Goal: Obtain resource: Obtain resource

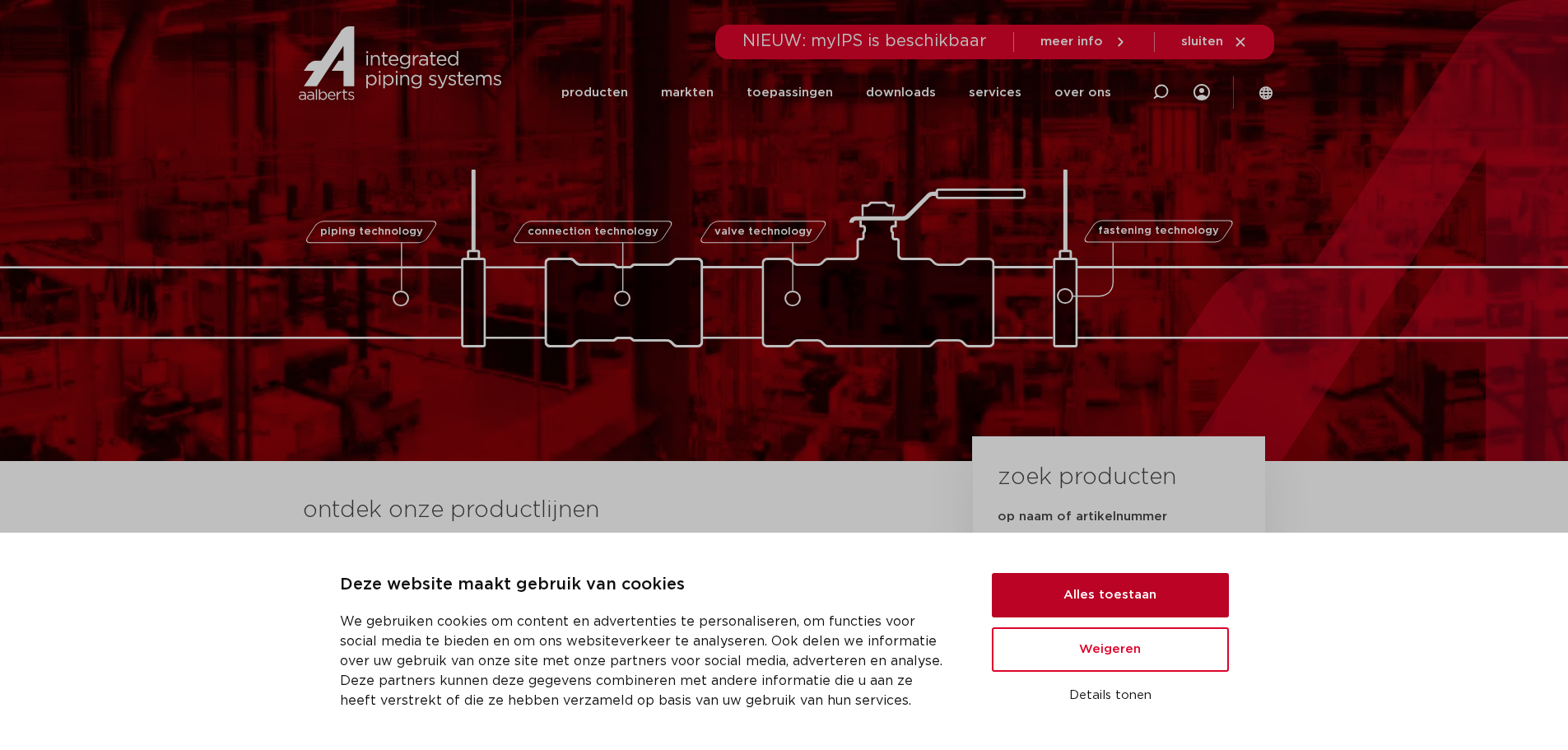
click at [1084, 503] on button "Alles toestaan" at bounding box center [1109, 594] width 237 height 45
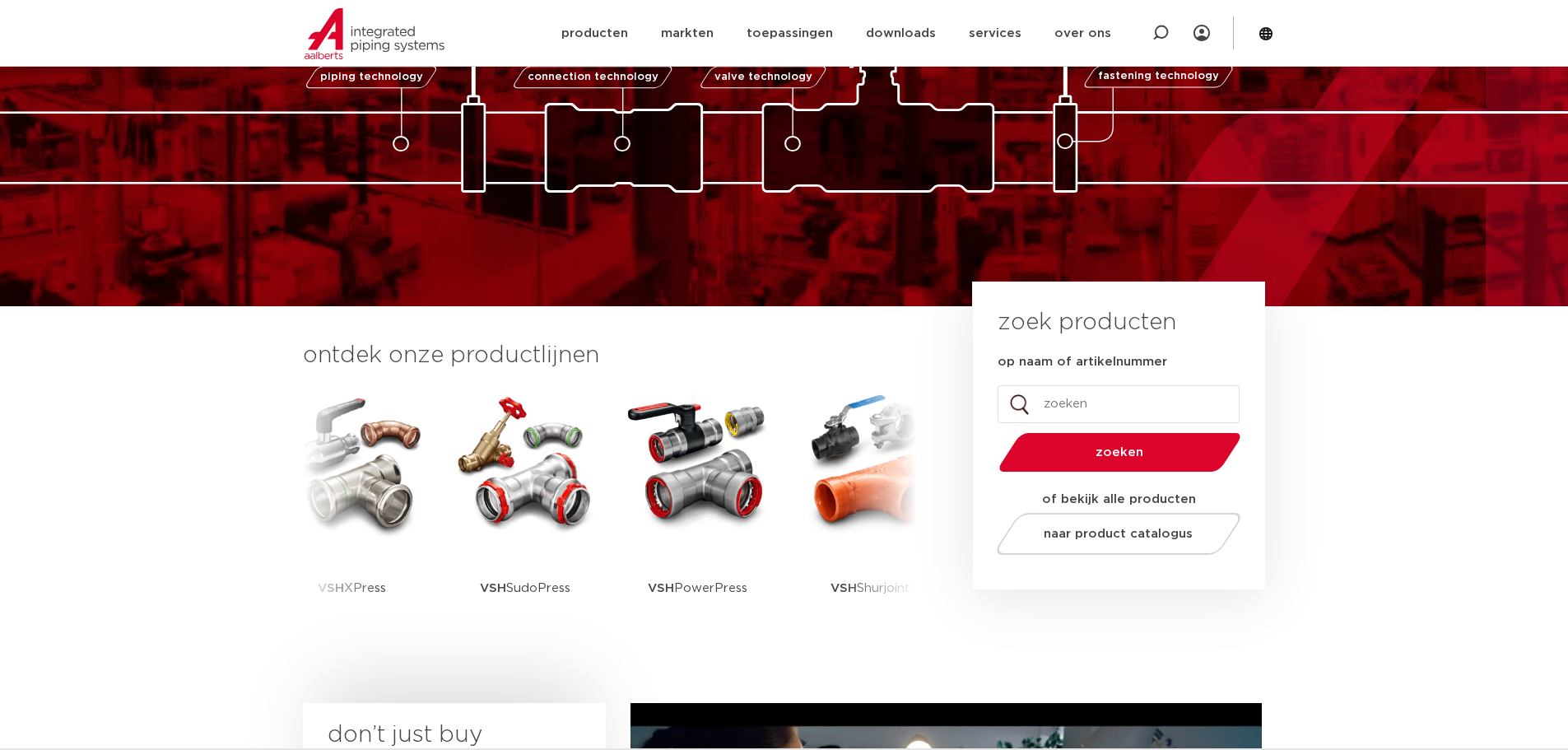
scroll to position [164, 0]
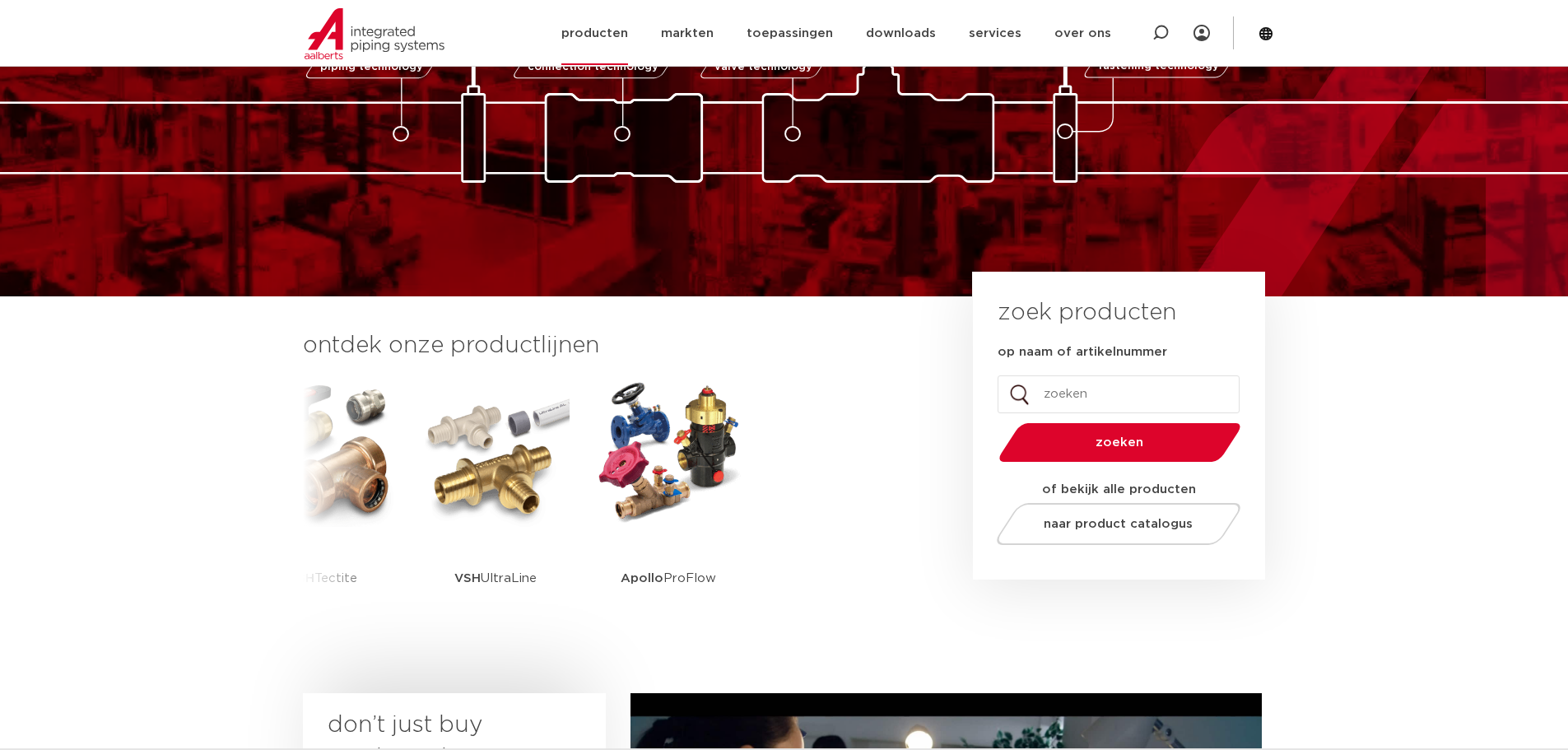
click at [619, 27] on link "producten" at bounding box center [594, 34] width 66 height 63
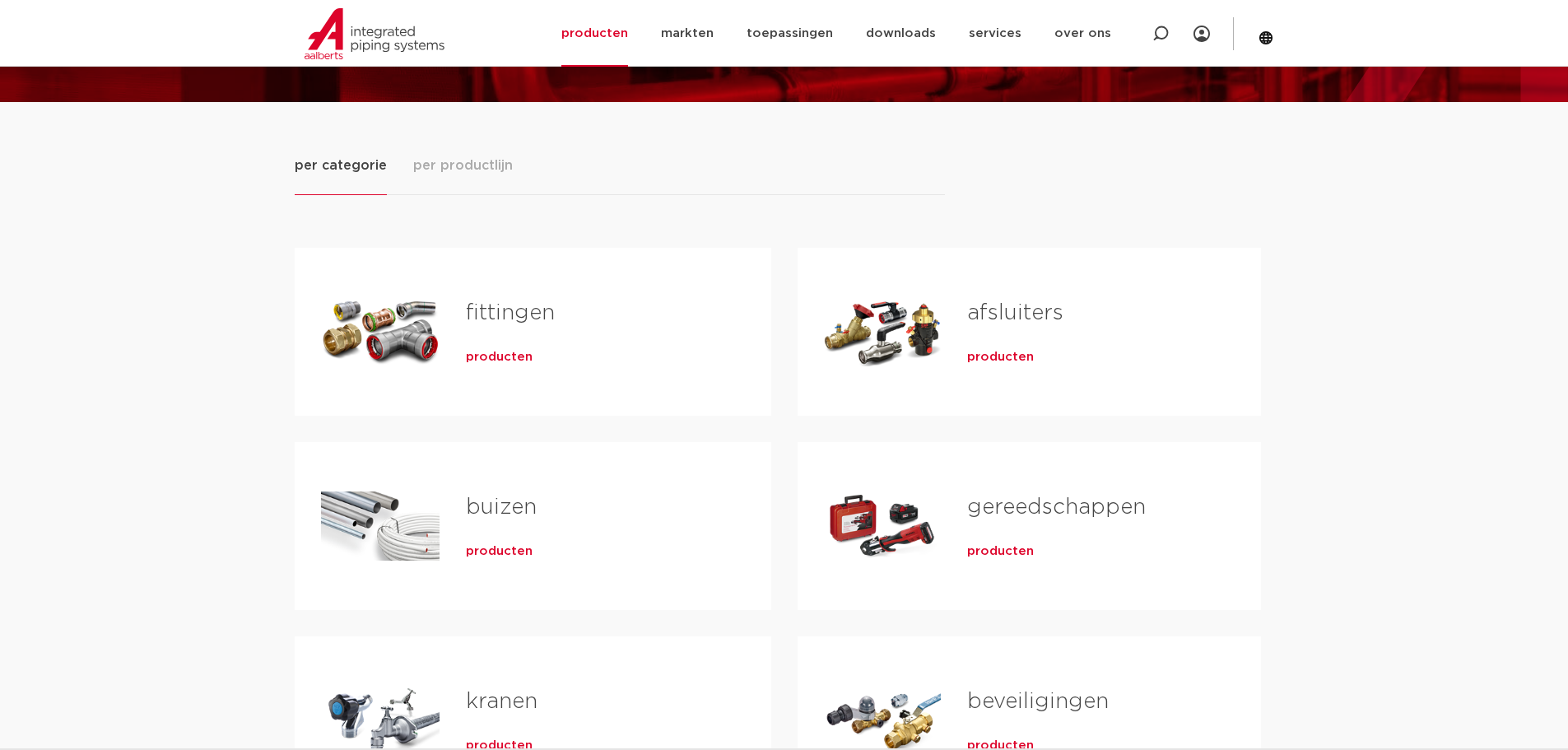
scroll to position [247, 0]
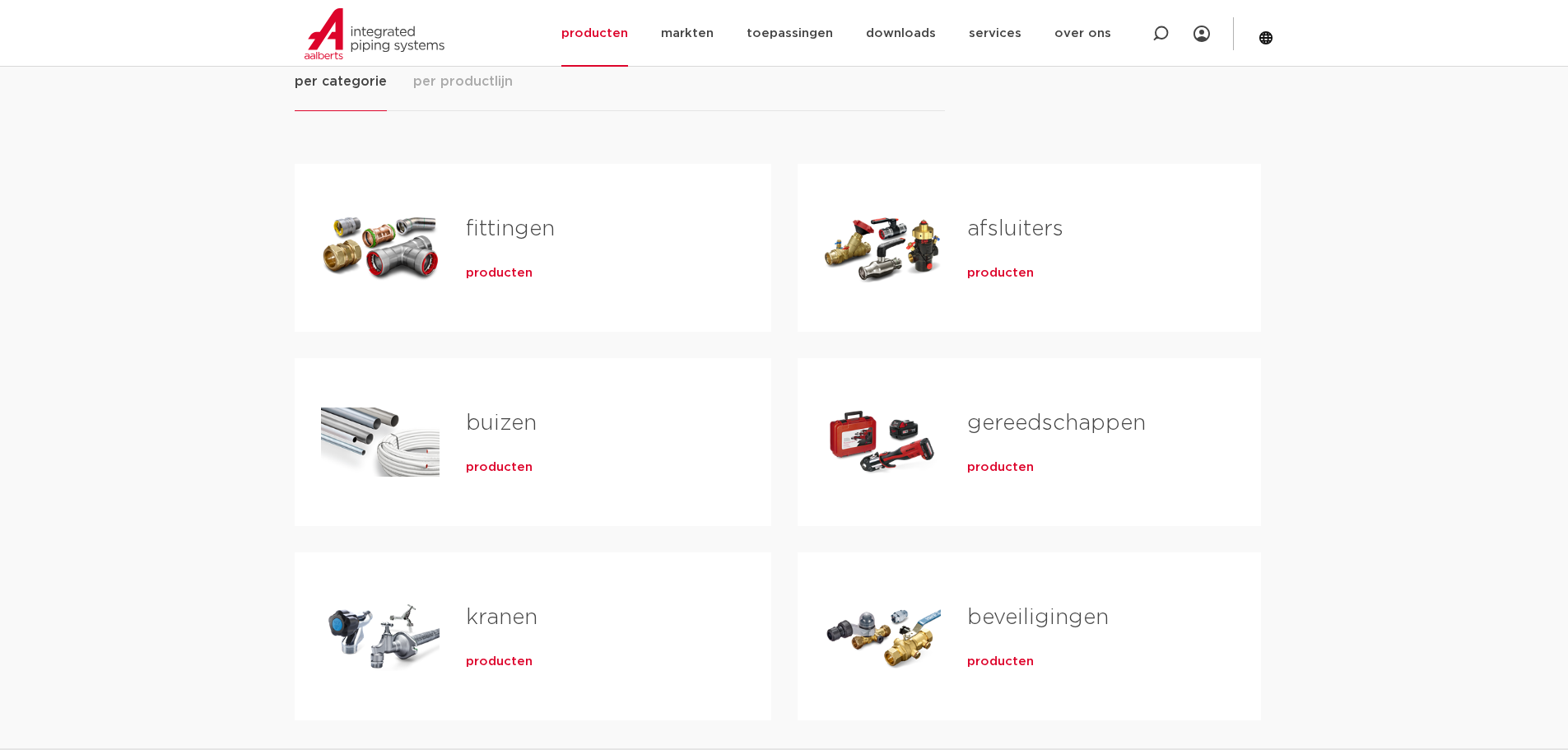
click at [493, 275] on span "producten" at bounding box center [498, 272] width 66 height 17
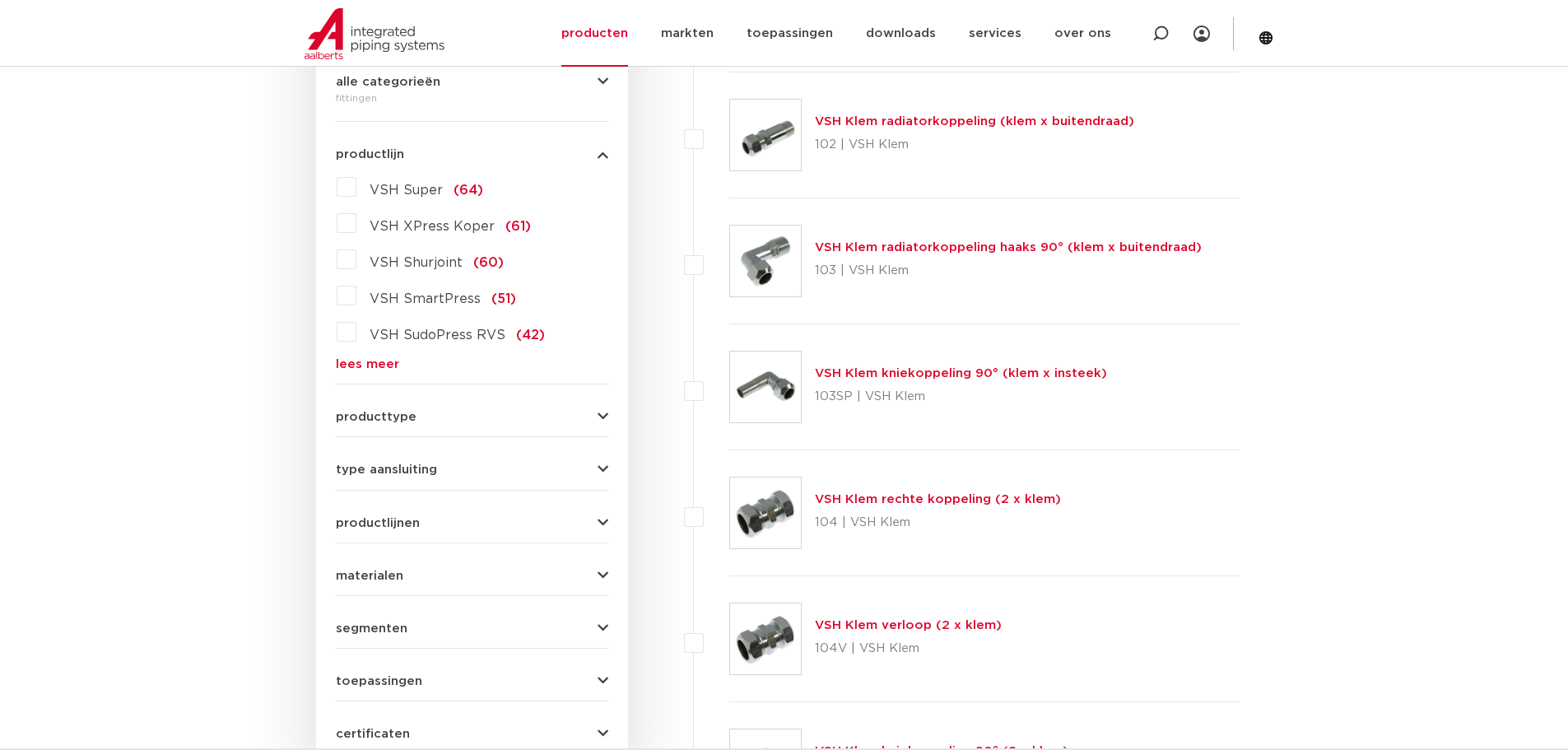
scroll to position [411, 0]
click at [349, 370] on form "zoek op naam of productnummer alle categorieën fittingen fittingen afsluiters b…" at bounding box center [471, 369] width 272 height 767
click at [347, 366] on link "lees meer" at bounding box center [471, 363] width 272 height 12
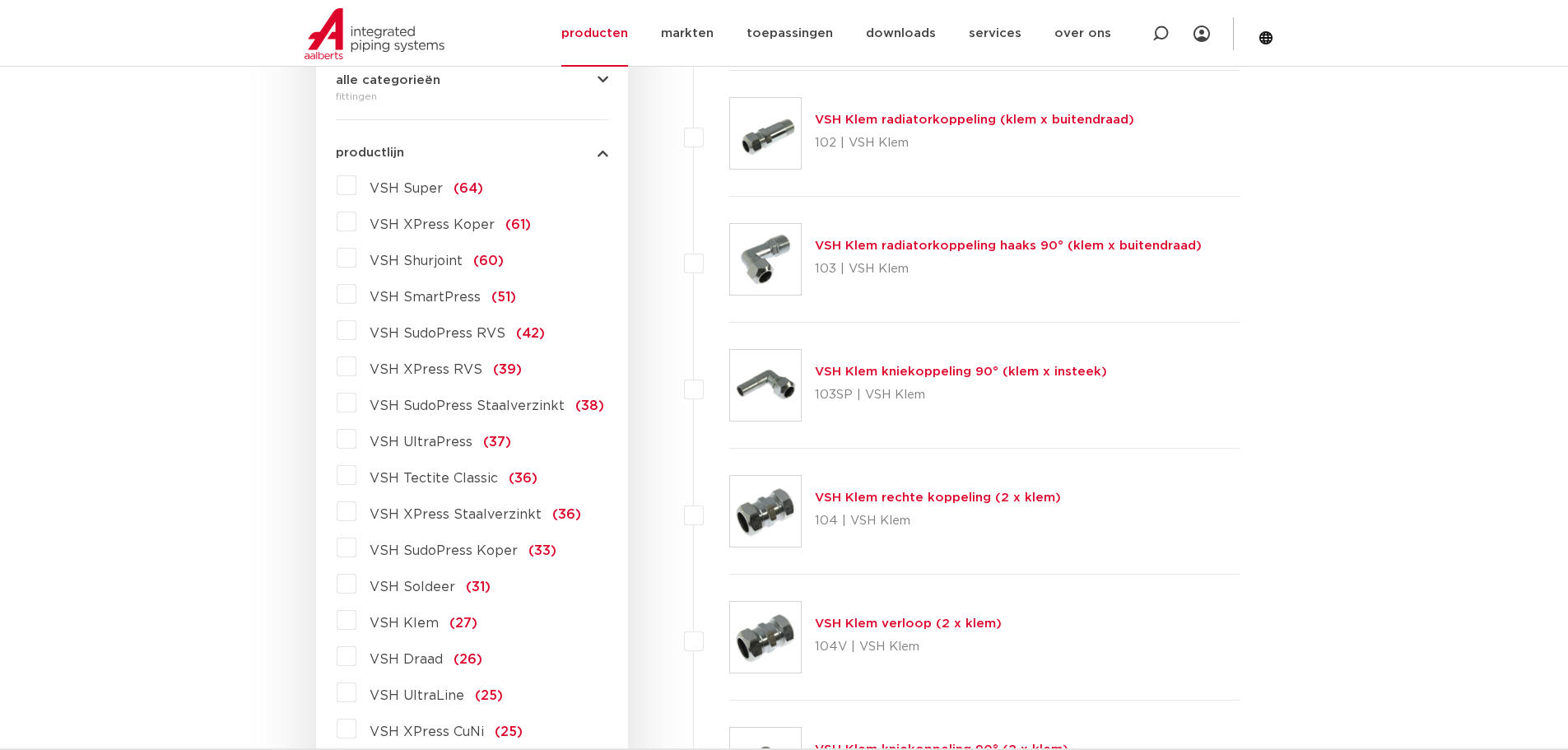
click at [357, 512] on label "VSH XPress Staalverzinkt (36)" at bounding box center [469, 511] width 225 height 27
click at [0, 0] on input "VSH XPress Staalverzinkt (36)" at bounding box center [0, 0] width 0 height 0
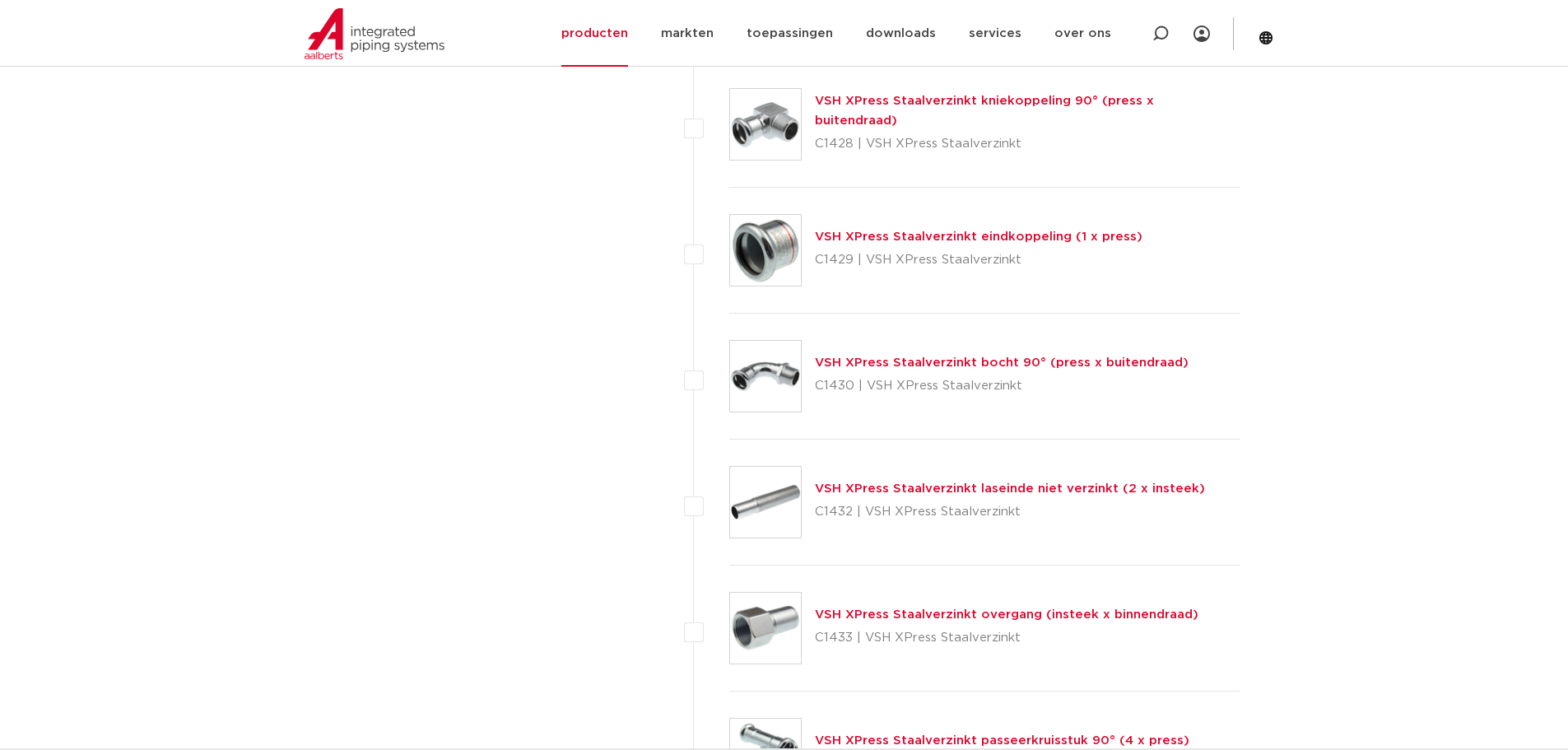
scroll to position [2798, 0]
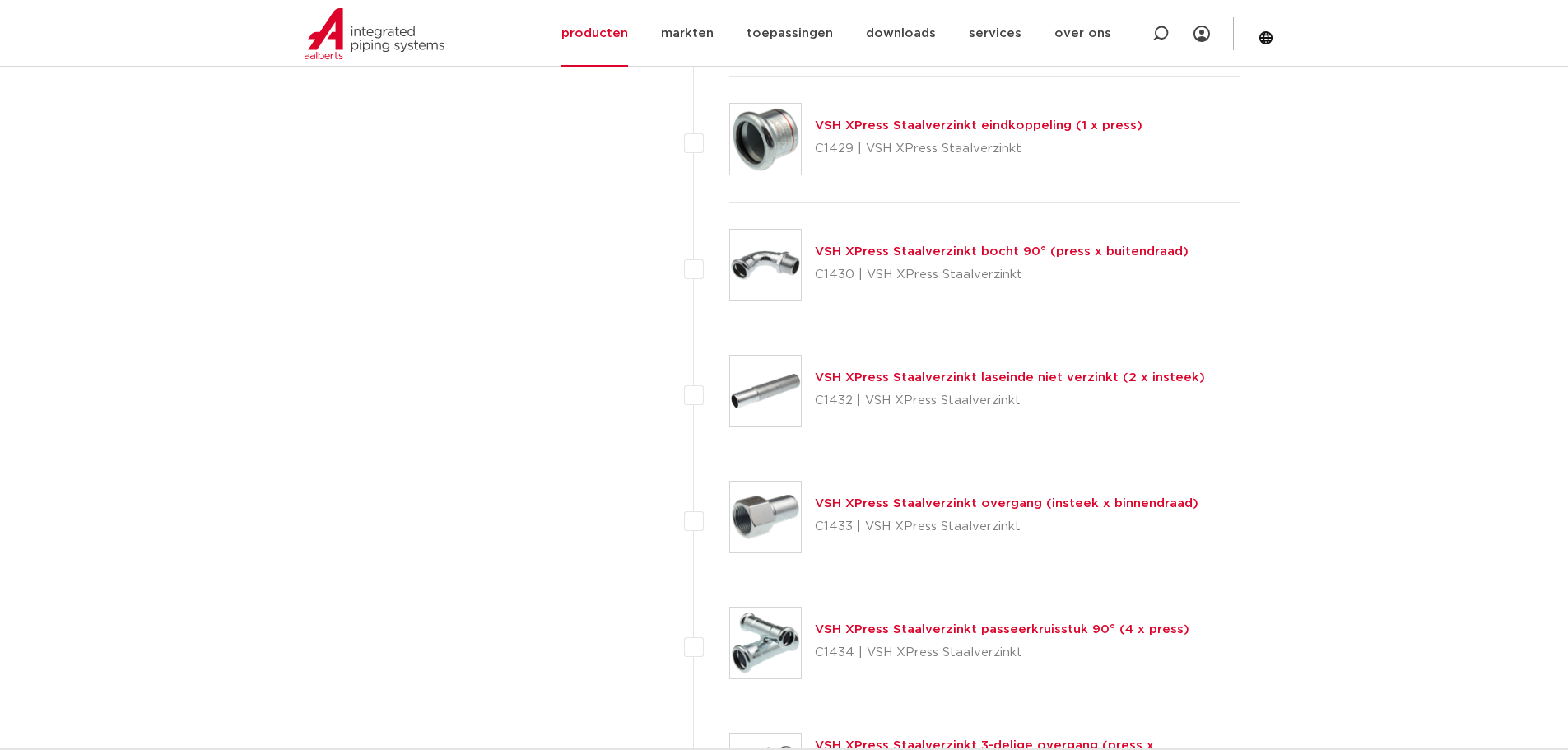
click at [735, 532] on img at bounding box center [765, 516] width 70 height 70
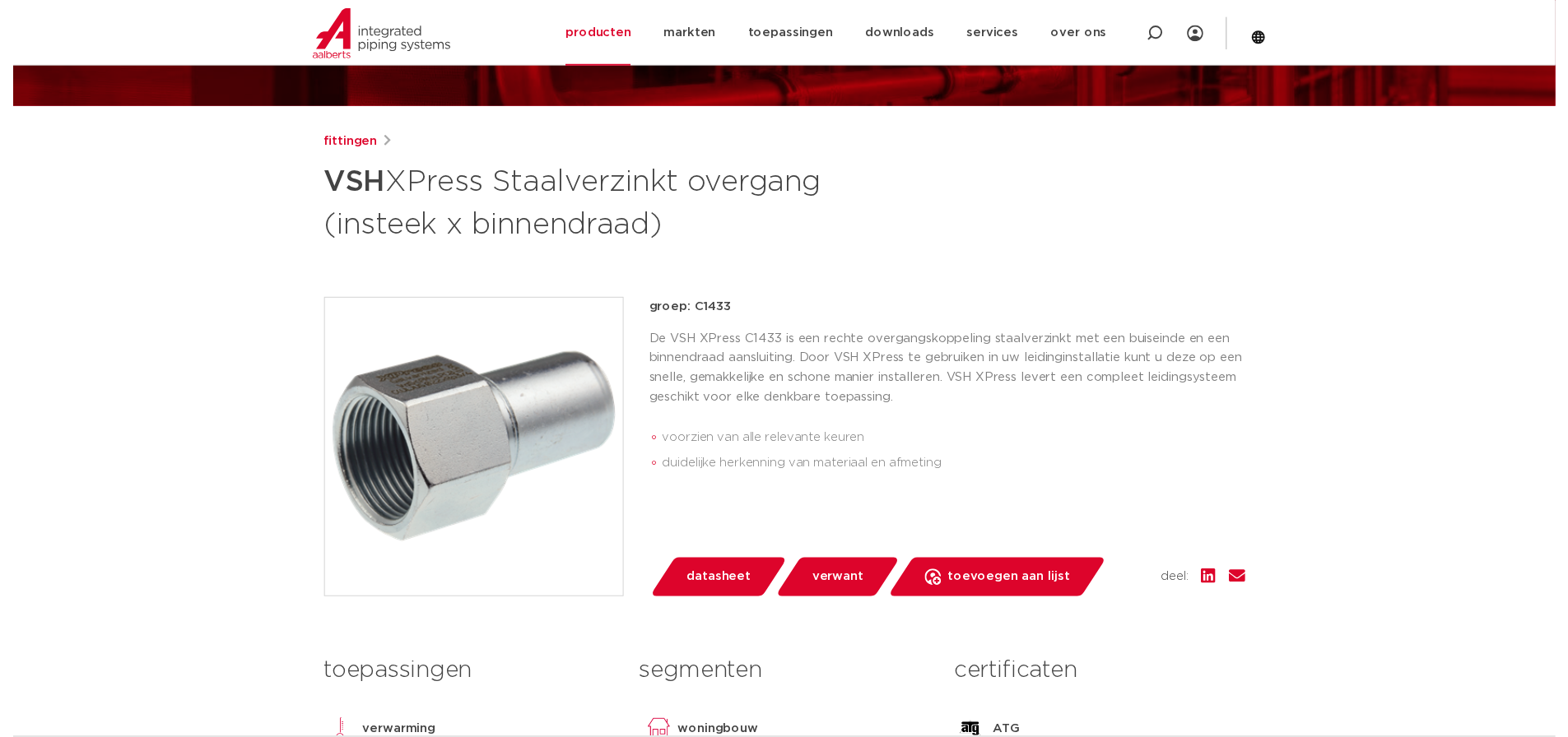
scroll to position [164, 0]
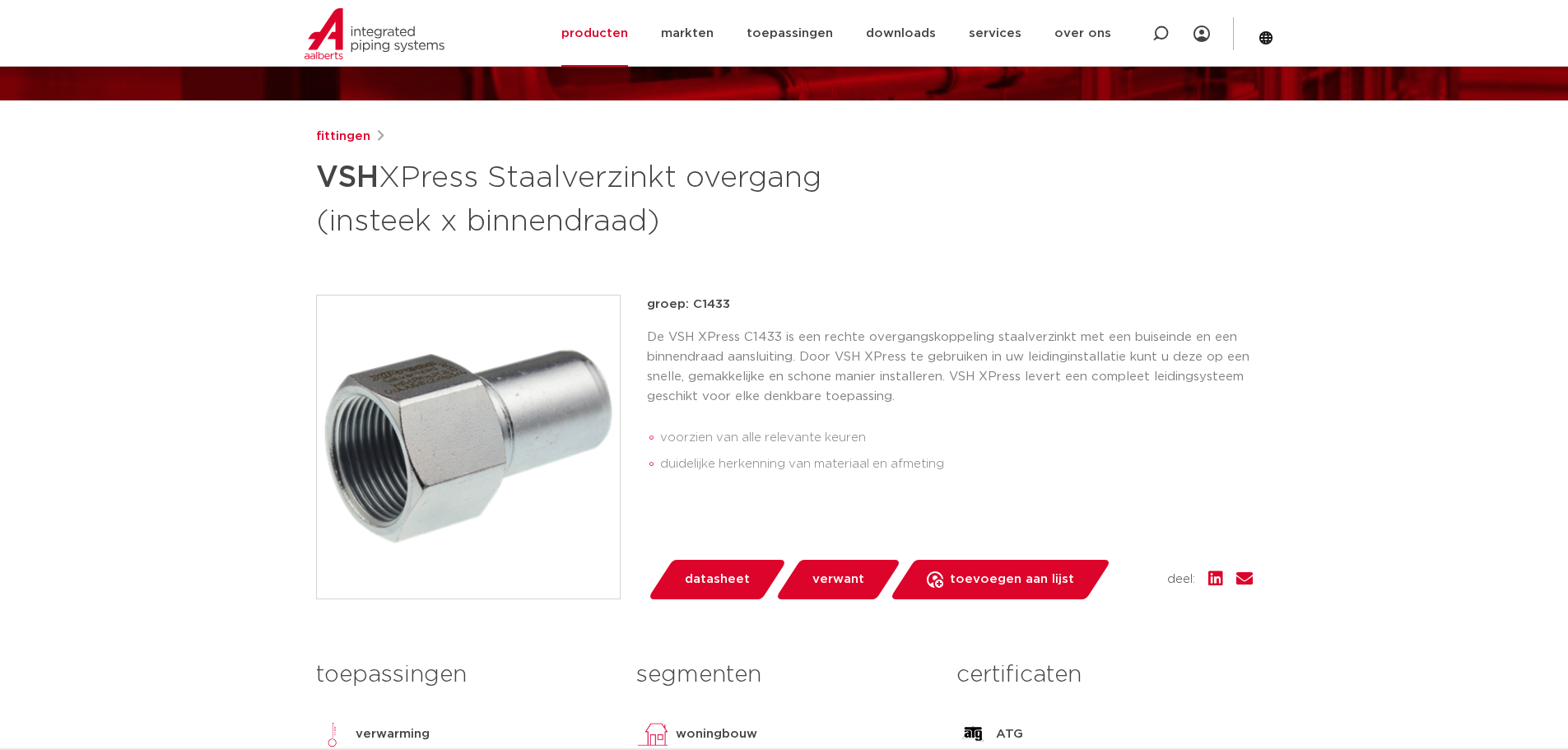
click at [942, 686] on div "segmenten woningbouw brandbeveiliging utiliteitsbouw industrie scheepsbouw lees…" at bounding box center [784, 764] width 320 height 224
click at [1059, 438] on li "voorzien van alle relevante keuren" at bounding box center [956, 438] width 592 height 27
click at [690, 591] on span "datasheet" at bounding box center [717, 580] width 65 height 27
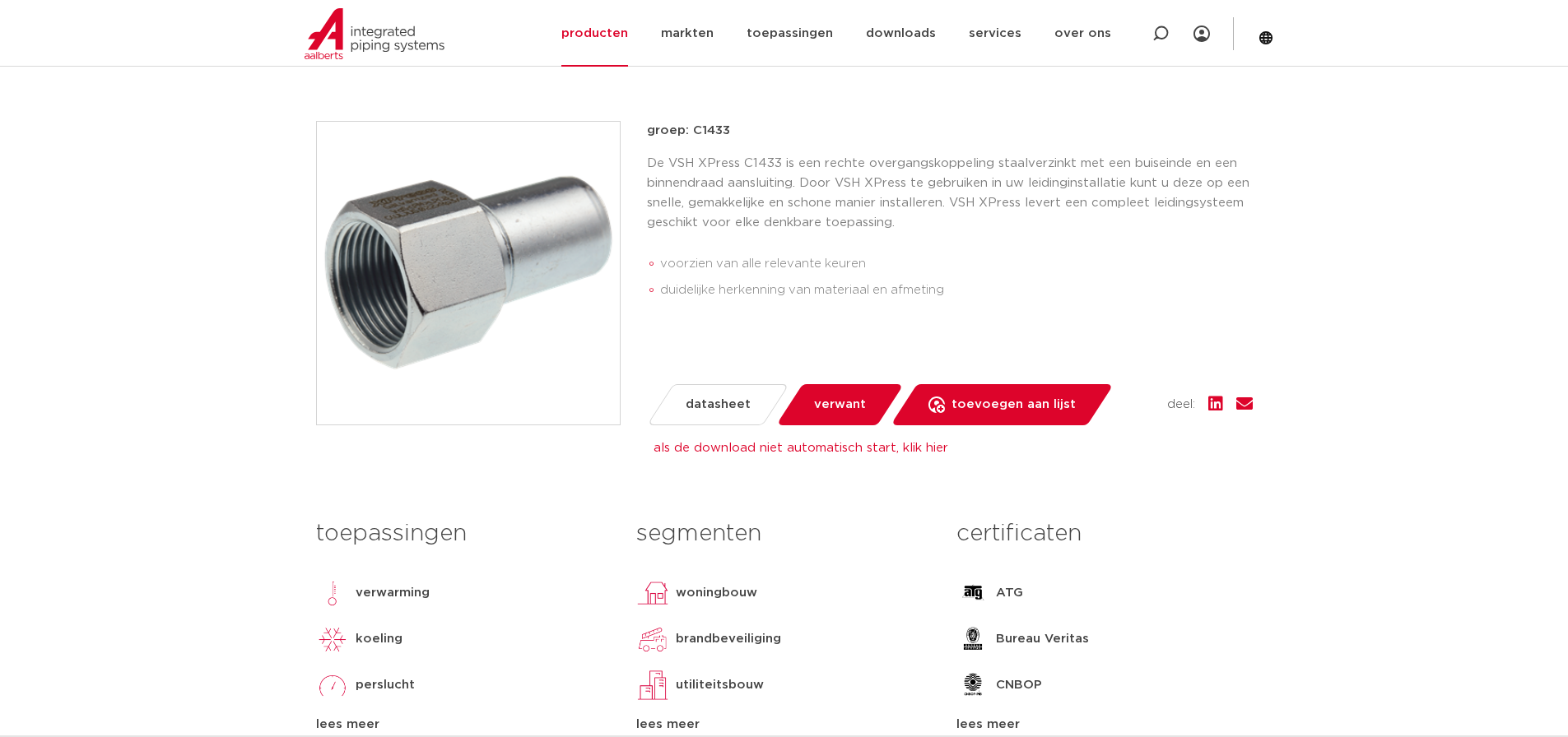
scroll to position [329, 0]
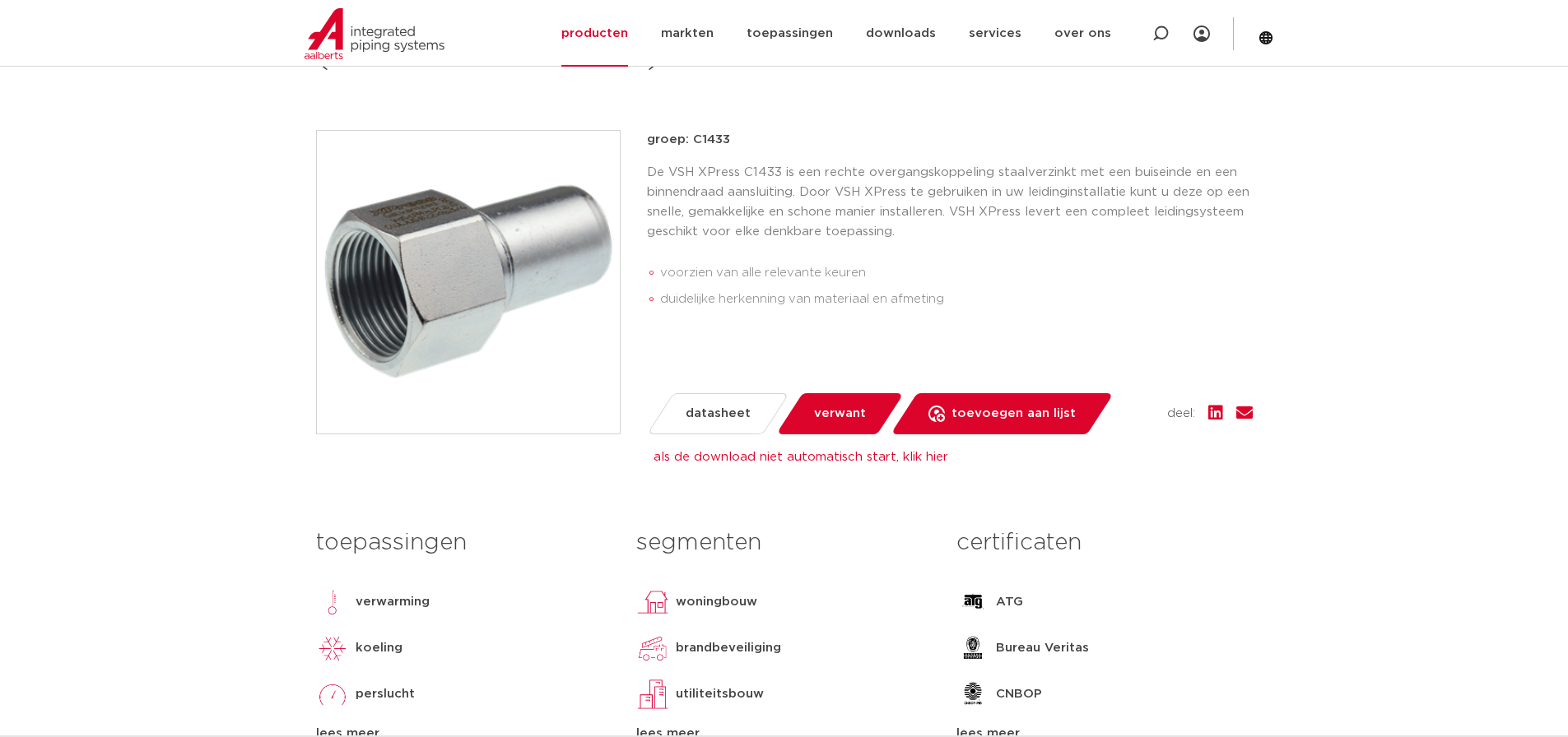
click at [863, 149] on p "groep: C1433" at bounding box center [949, 140] width 605 height 20
